Goal: Find specific page/section: Find specific page/section

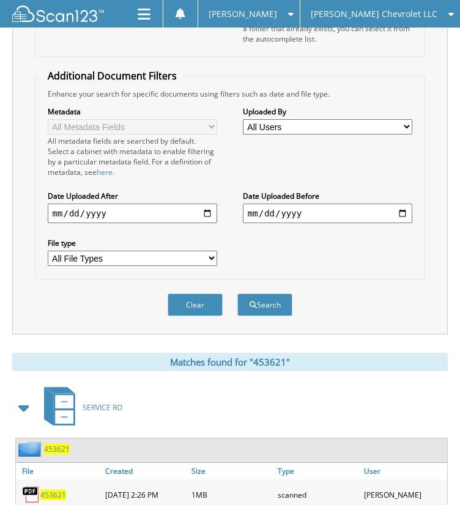
scroll to position [279, 0]
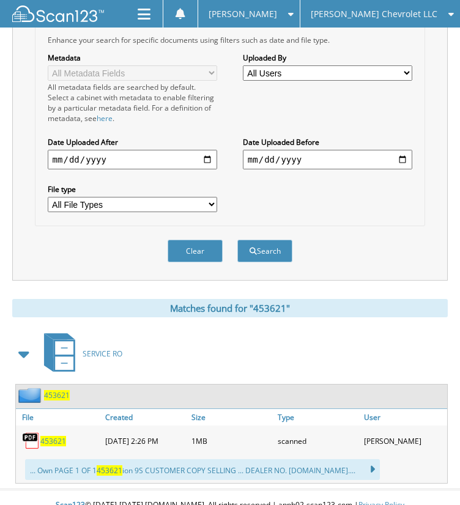
click at [42, 436] on span "453621" at bounding box center [53, 441] width 26 height 10
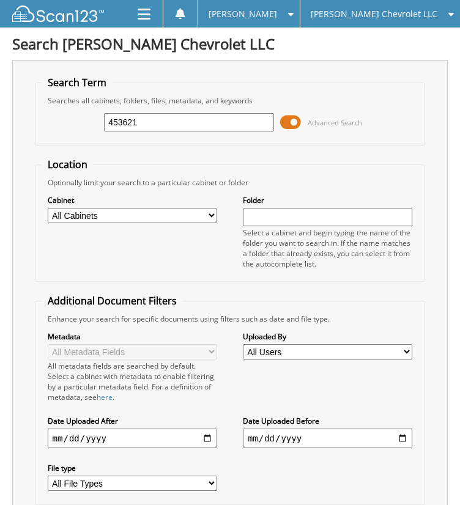
scroll to position [0, 0]
click at [202, 124] on input "453621" at bounding box center [189, 122] width 170 height 18
paste input "6"
type input "453661"
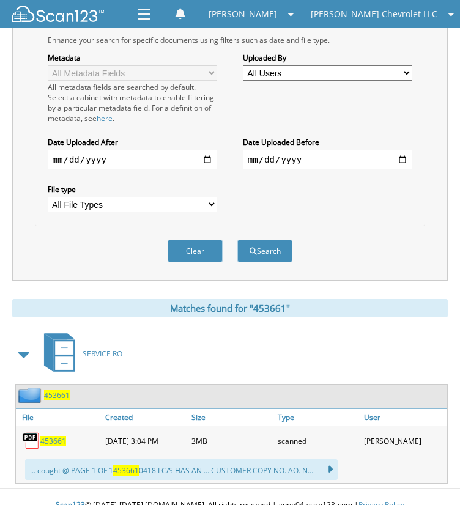
click at [57, 436] on span "453661" at bounding box center [53, 441] width 26 height 10
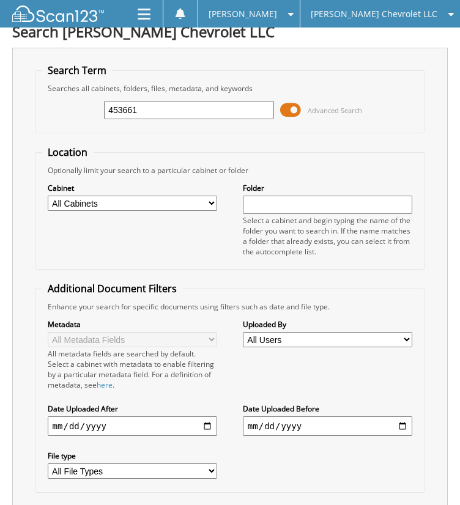
scroll to position [0, 0]
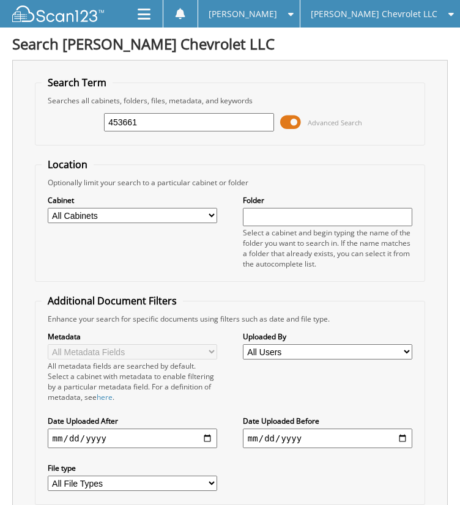
click at [200, 114] on input "453661" at bounding box center [189, 122] width 170 height 18
paste input "568"
type input "453568"
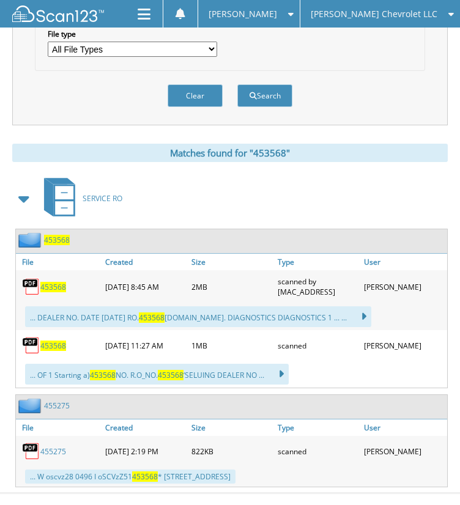
scroll to position [434, 0]
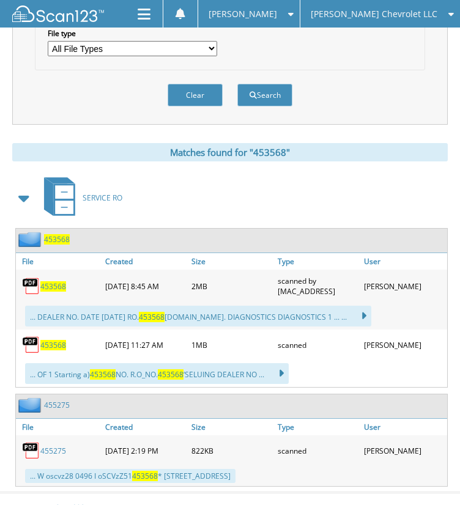
click at [51, 340] on span "453568" at bounding box center [53, 345] width 26 height 10
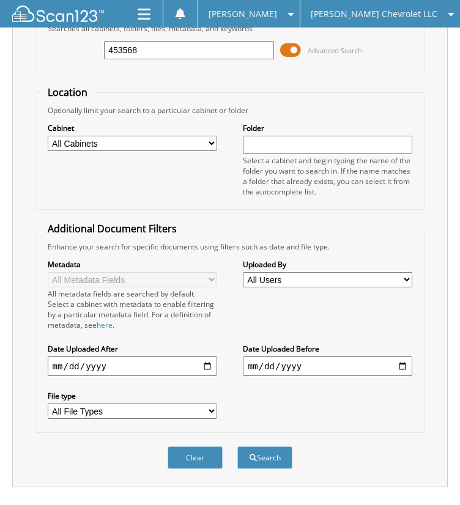
scroll to position [16, 0]
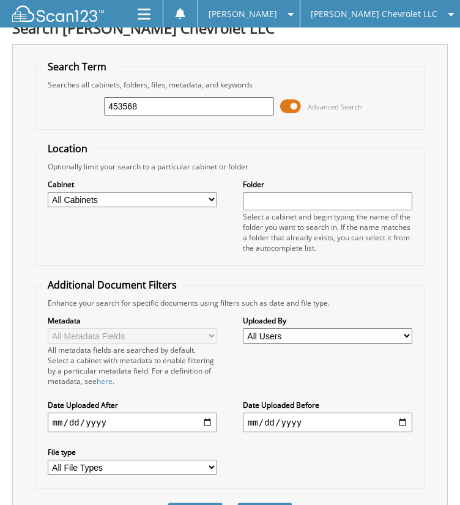
click at [186, 108] on input "453568" at bounding box center [189, 106] width 170 height 18
paste input "5"
type input "453558"
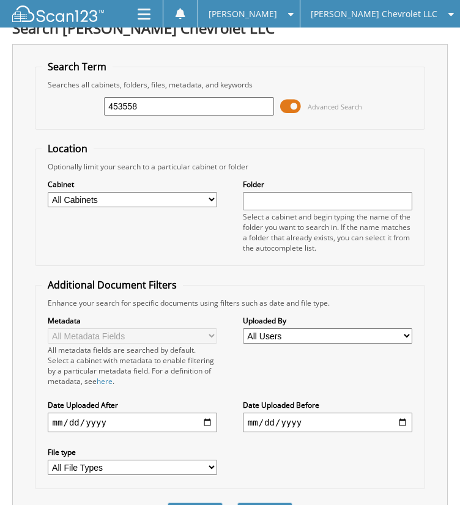
click at [237, 502] on button "Search" at bounding box center [264, 513] width 55 height 23
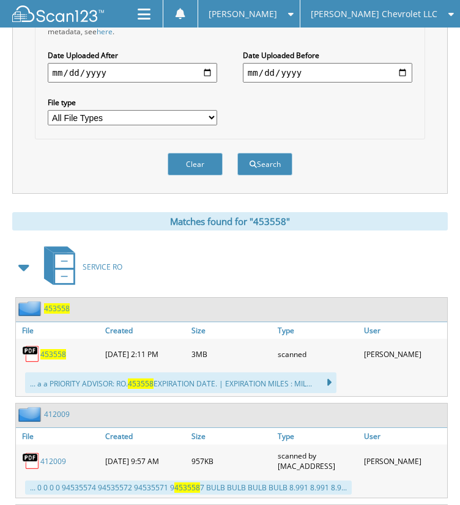
scroll to position [368, 0]
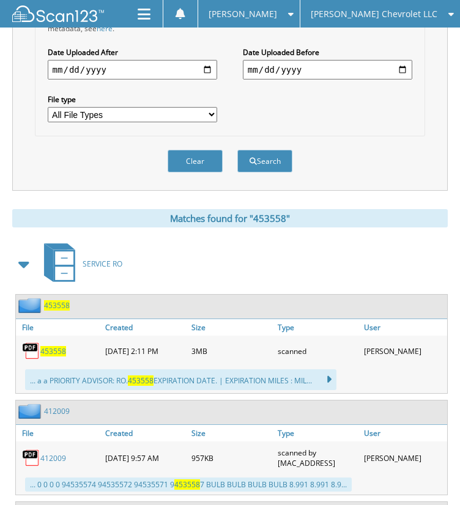
click at [59, 346] on span "453558" at bounding box center [53, 351] width 26 height 10
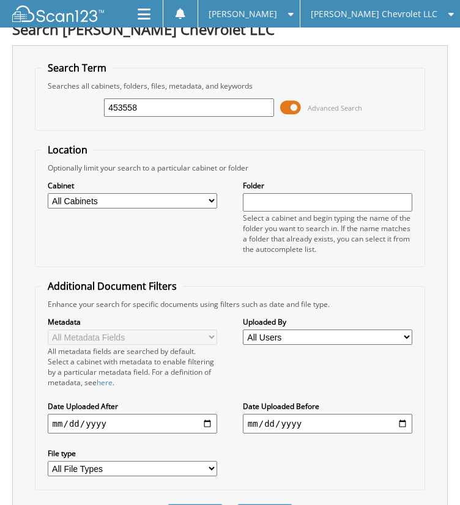
scroll to position [0, 0]
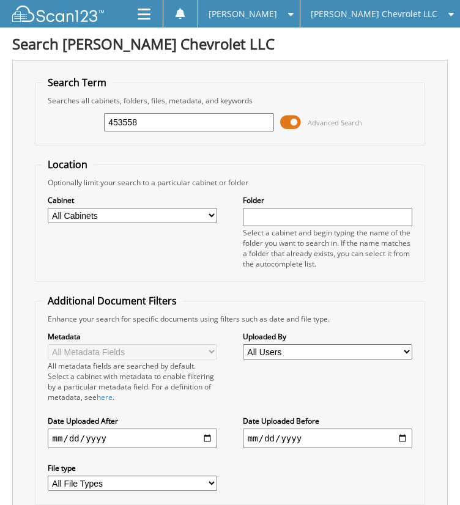
click at [163, 120] on input "453558" at bounding box center [189, 122] width 170 height 18
paste input "01"
type input "453501"
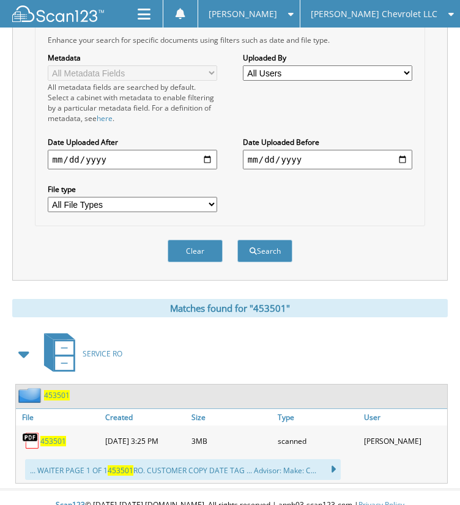
click at [51, 436] on span "453501" at bounding box center [53, 441] width 26 height 10
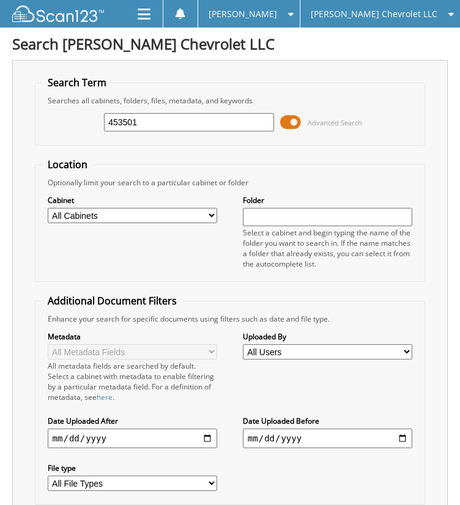
click at [184, 120] on input "453501" at bounding box center [189, 122] width 170 height 18
paste input "40"
type input "453540"
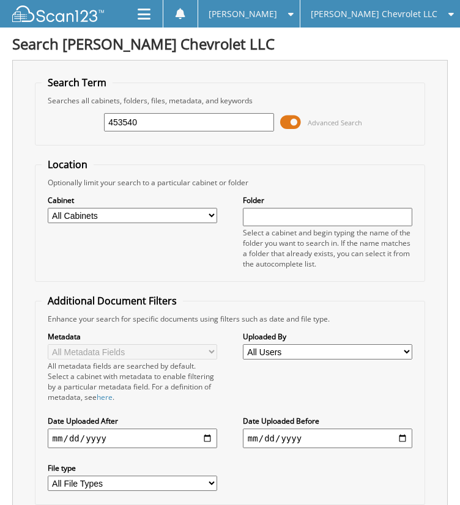
click at [121, 131] on div "453540 Advanced Search" at bounding box center [230, 122] width 377 height 33
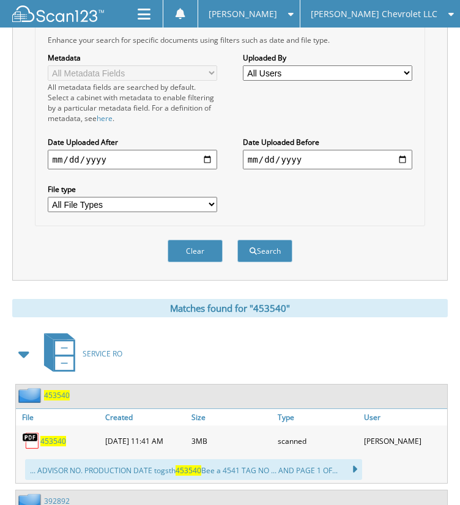
scroll to position [377, 0]
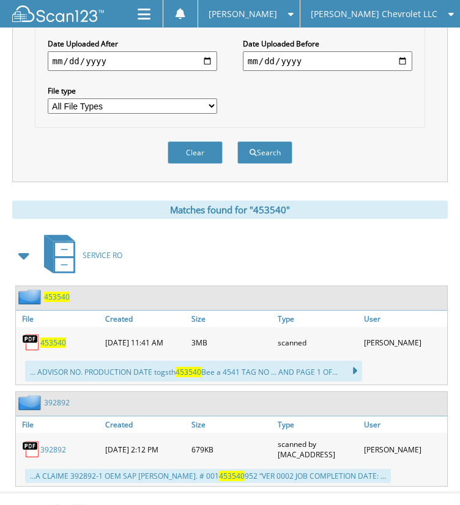
click at [57, 337] on span "453540" at bounding box center [53, 342] width 26 height 10
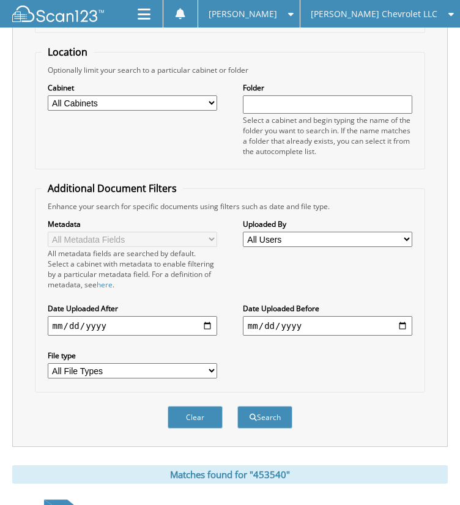
scroll to position [0, 0]
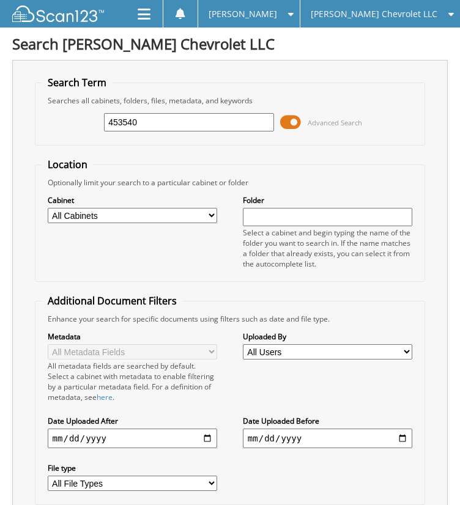
click at [194, 120] on input "453540" at bounding box center [189, 122] width 170 height 18
paste input "479"
type input "453479"
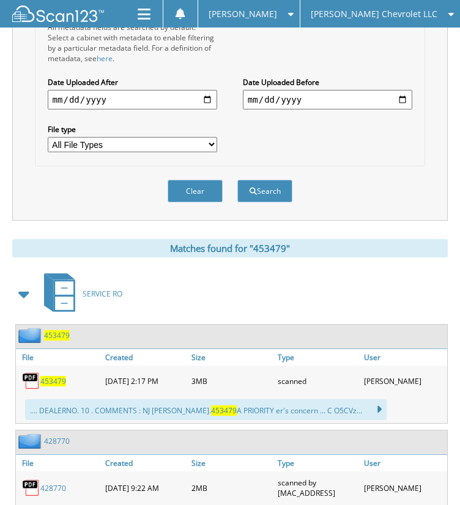
scroll to position [339, 0]
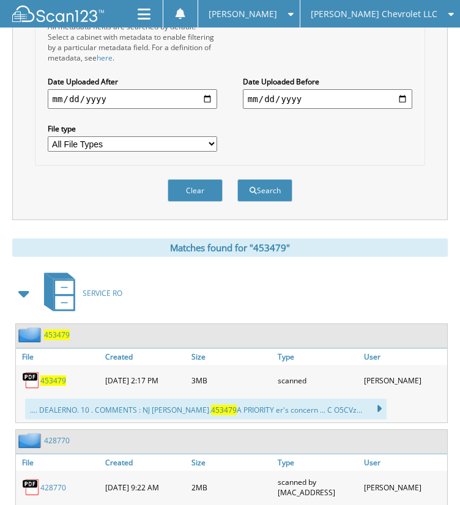
click at [51, 375] on span "453479" at bounding box center [53, 380] width 26 height 10
